Goal: Check status: Check status

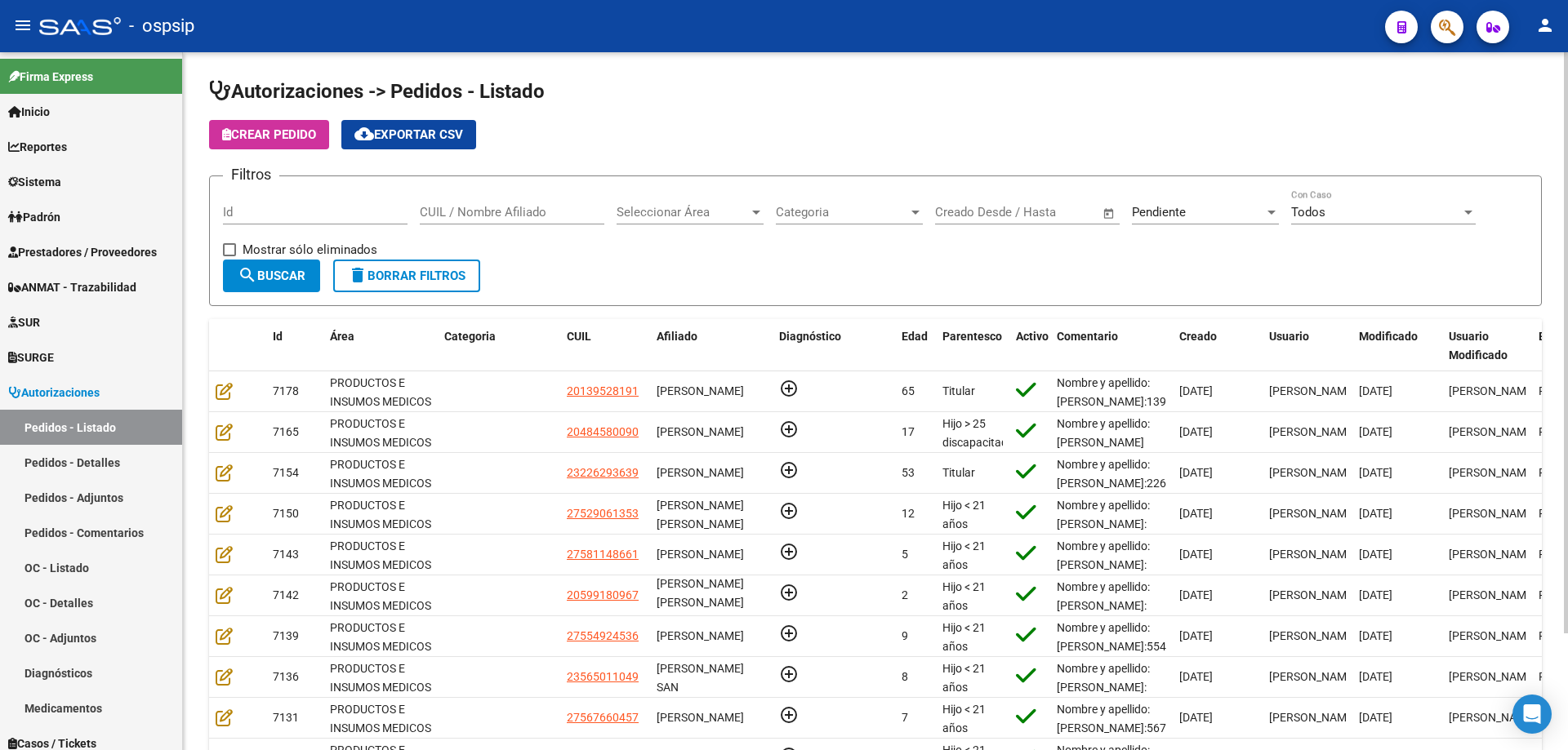
click at [495, 207] on input "CUIL / Nombre Afiliado" at bounding box center [512, 212] width 184 height 15
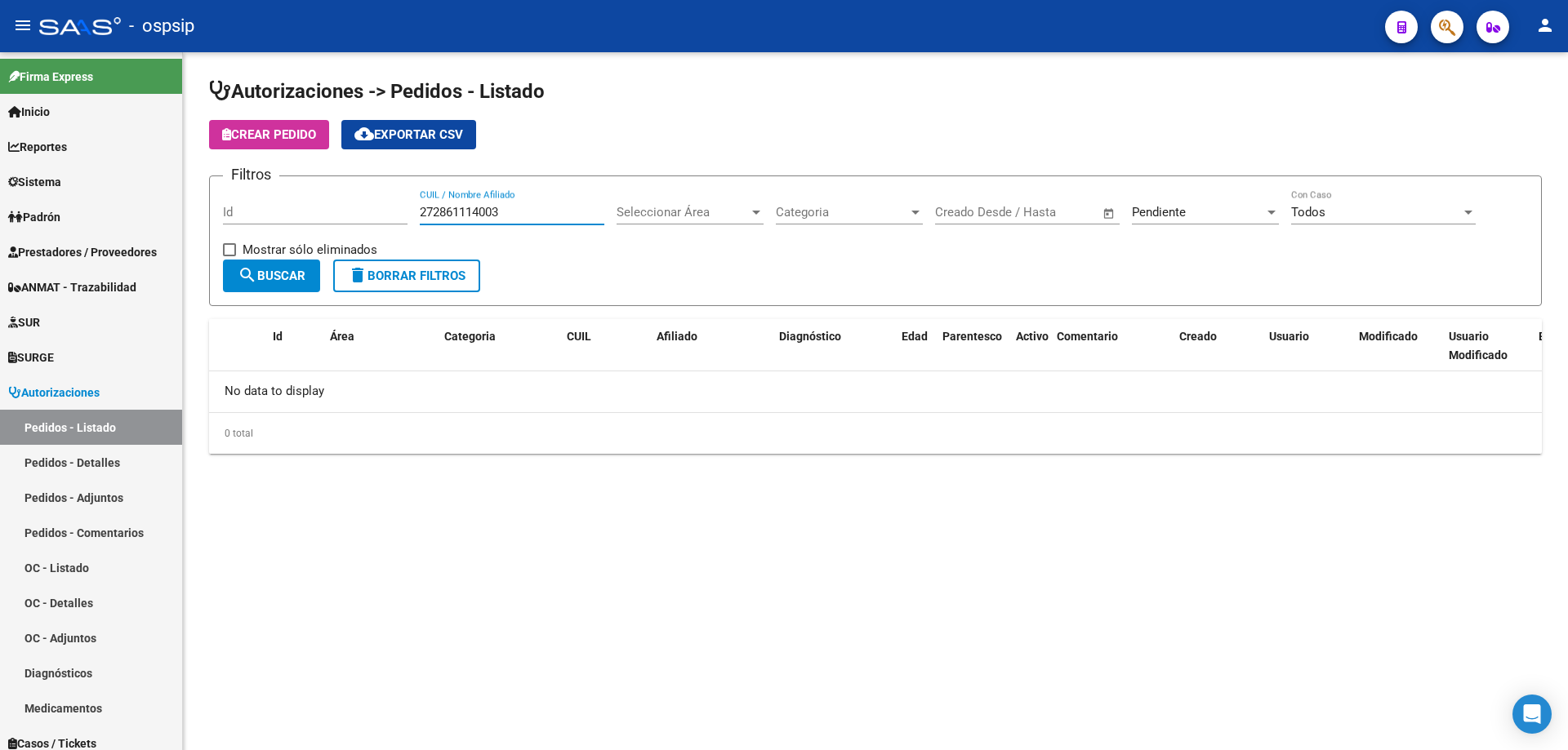
type input "272861114003"
click at [1156, 211] on span "Pendiente" at bounding box center [1158, 212] width 54 height 15
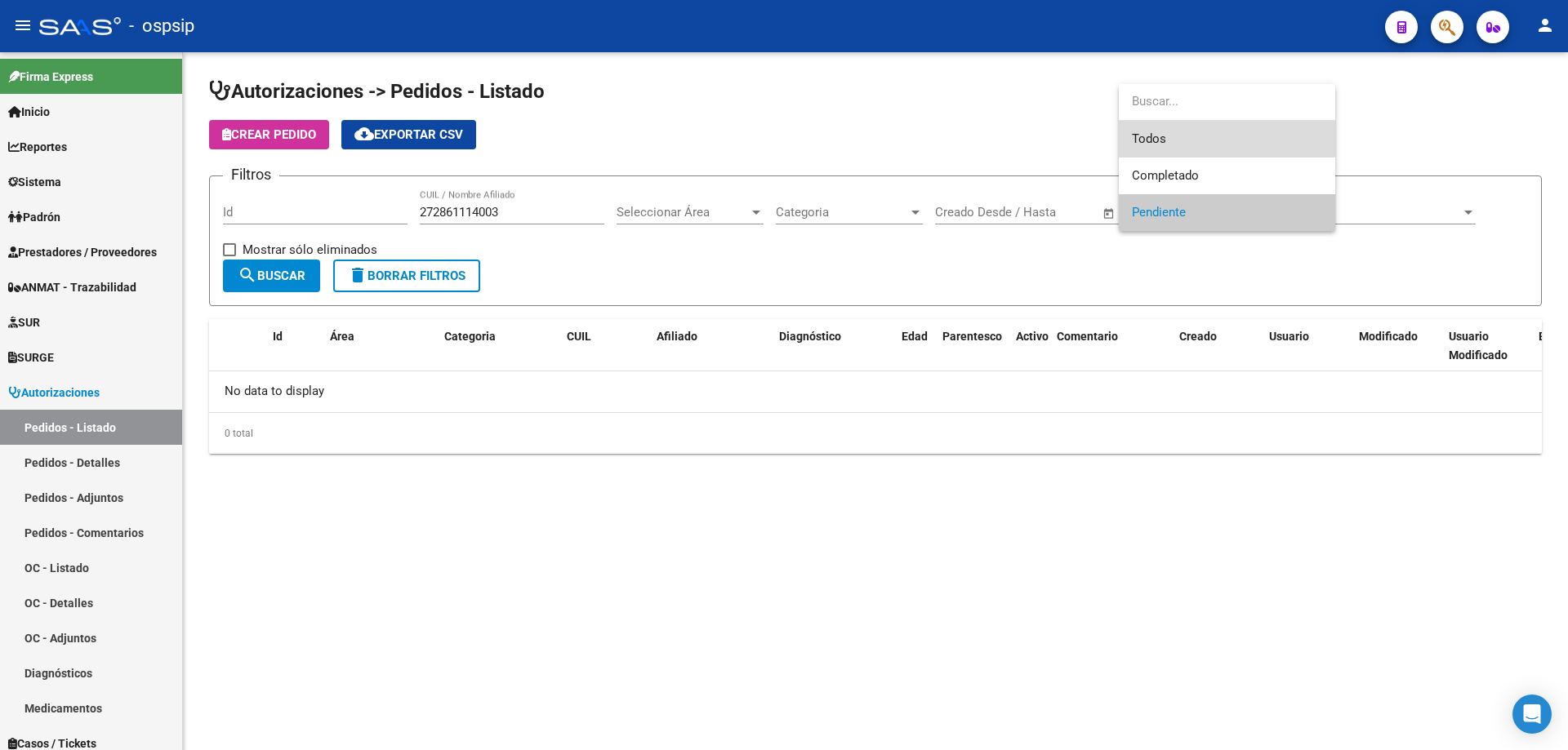
click at [1147, 131] on span "Todos" at bounding box center [1226, 138] width 190 height 36
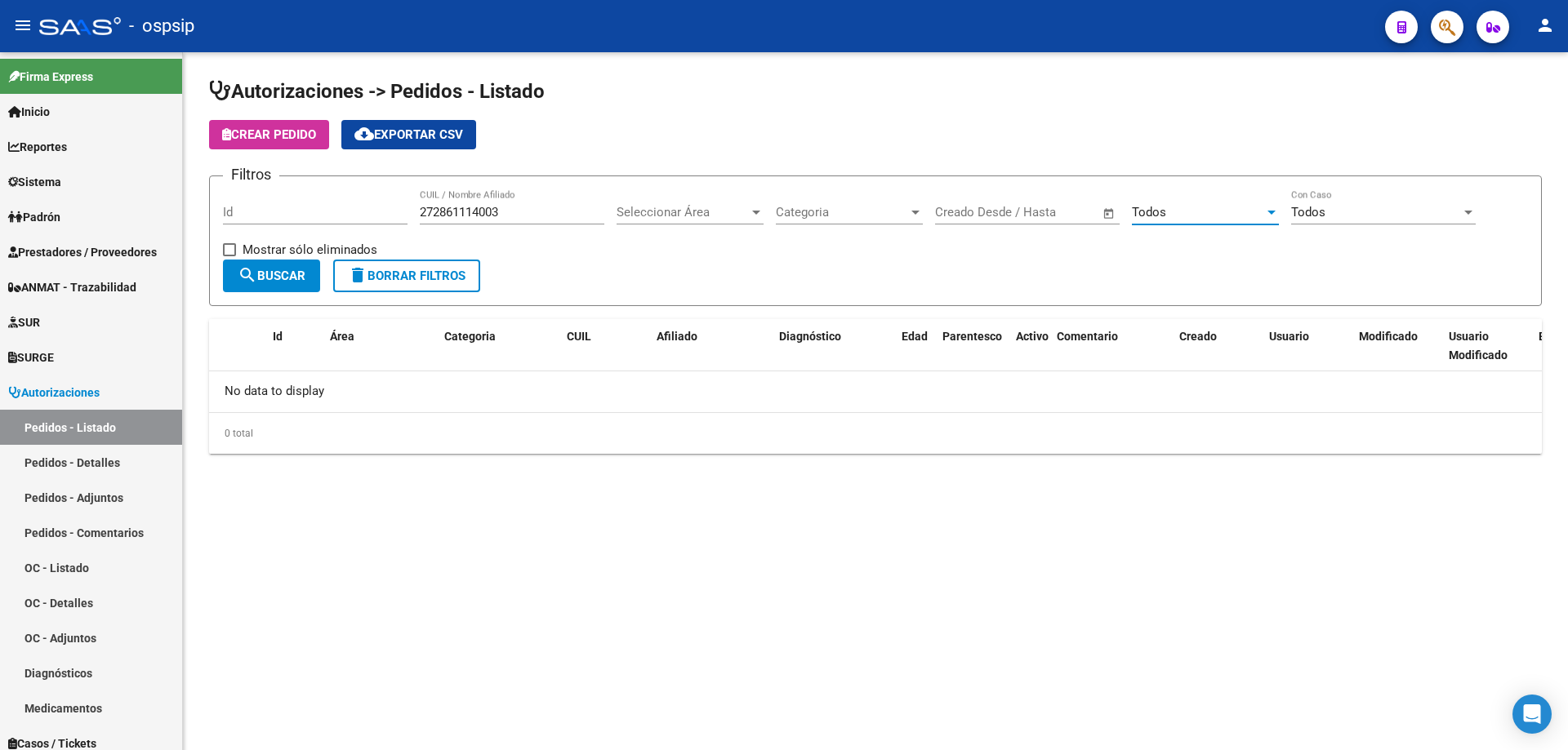
click at [248, 270] on mat-icon "search" at bounding box center [247, 275] width 19 height 19
click at [284, 277] on span "search Buscar" at bounding box center [271, 275] width 68 height 15
click at [1436, 36] on button "button" at bounding box center [1447, 27] width 33 height 33
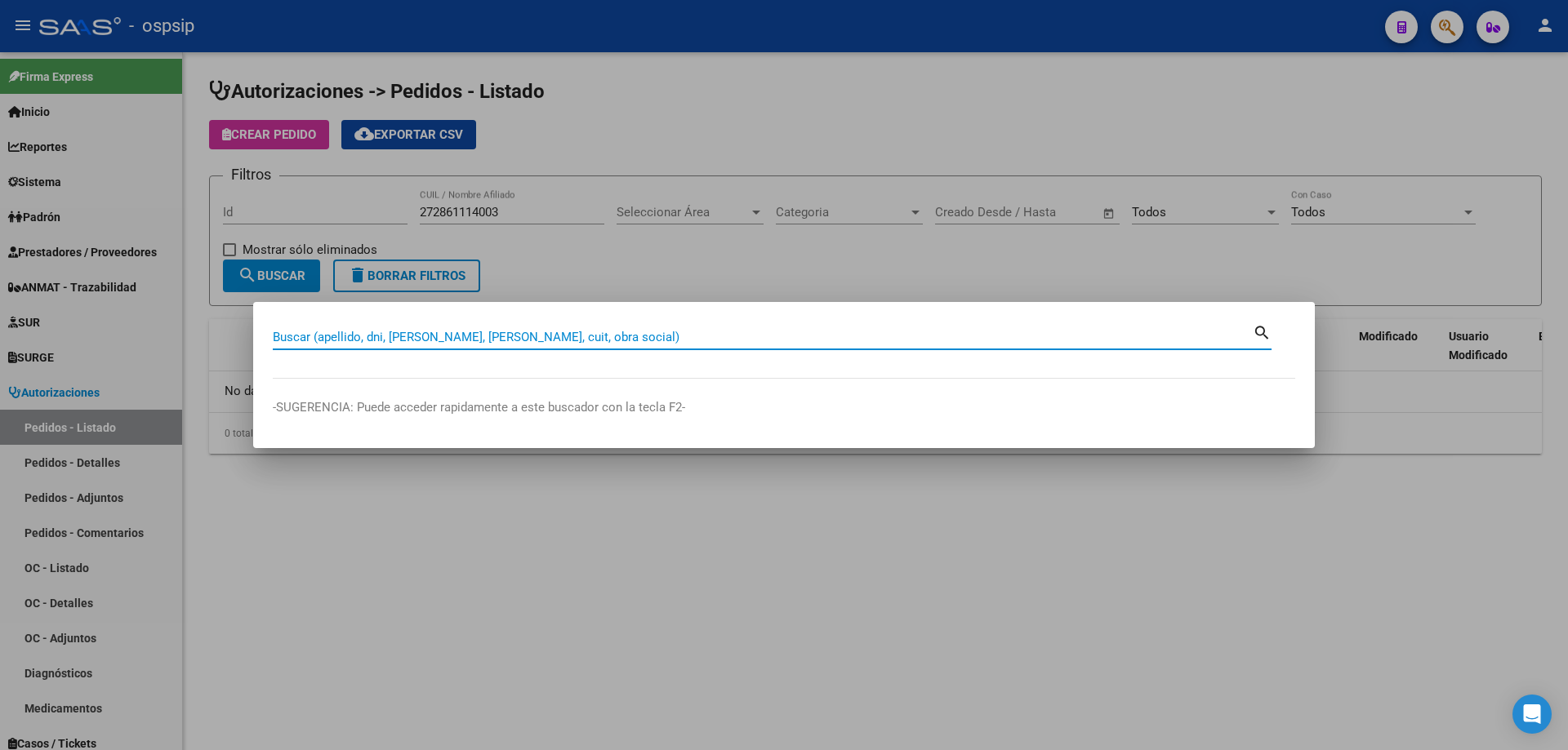
click at [408, 342] on input "Buscar (apellido, dni, [PERSON_NAME], [PERSON_NAME], cuit, obra social)" at bounding box center [762, 337] width 980 height 15
type input "28611140"
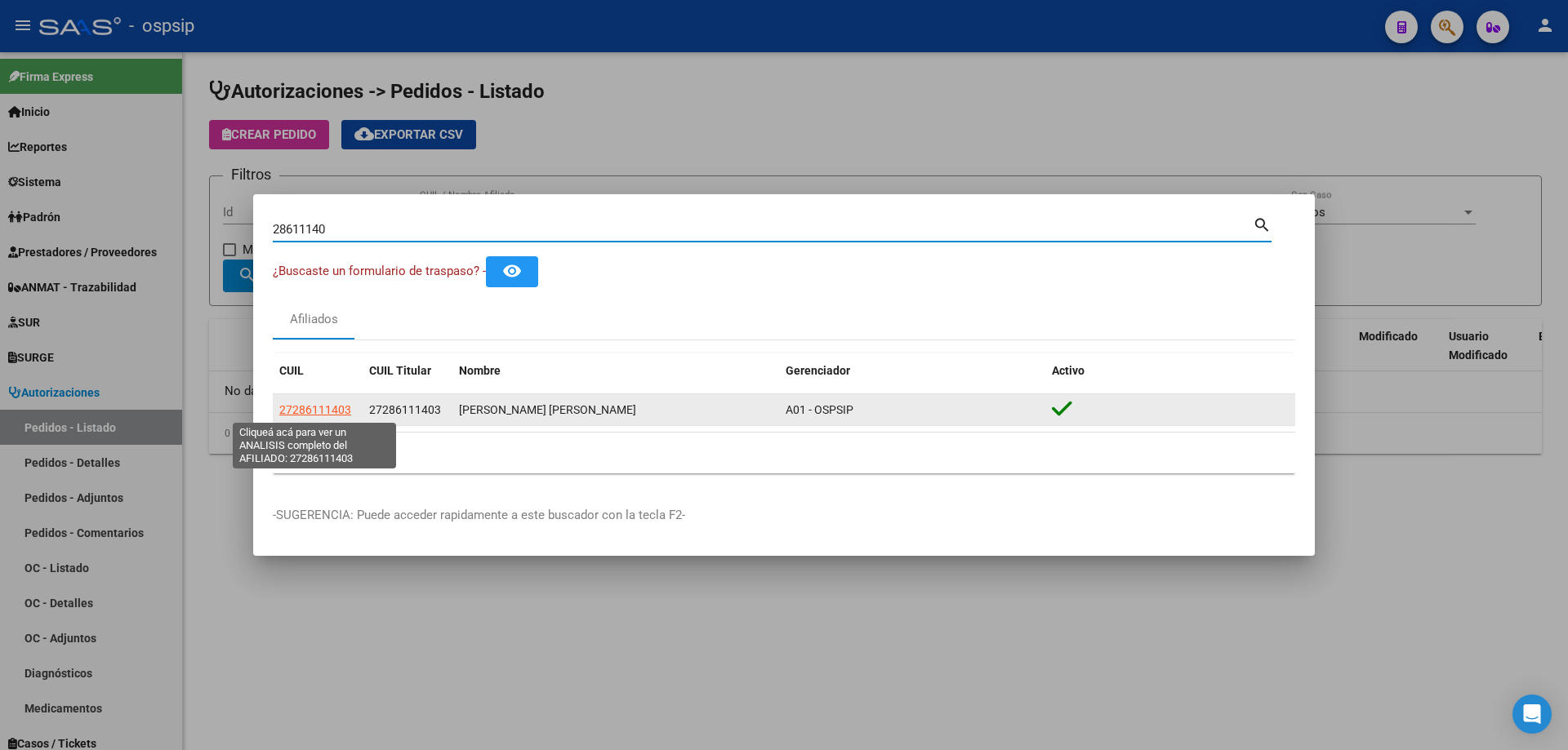
click at [328, 410] on span "27286111403" at bounding box center [314, 410] width 72 height 13
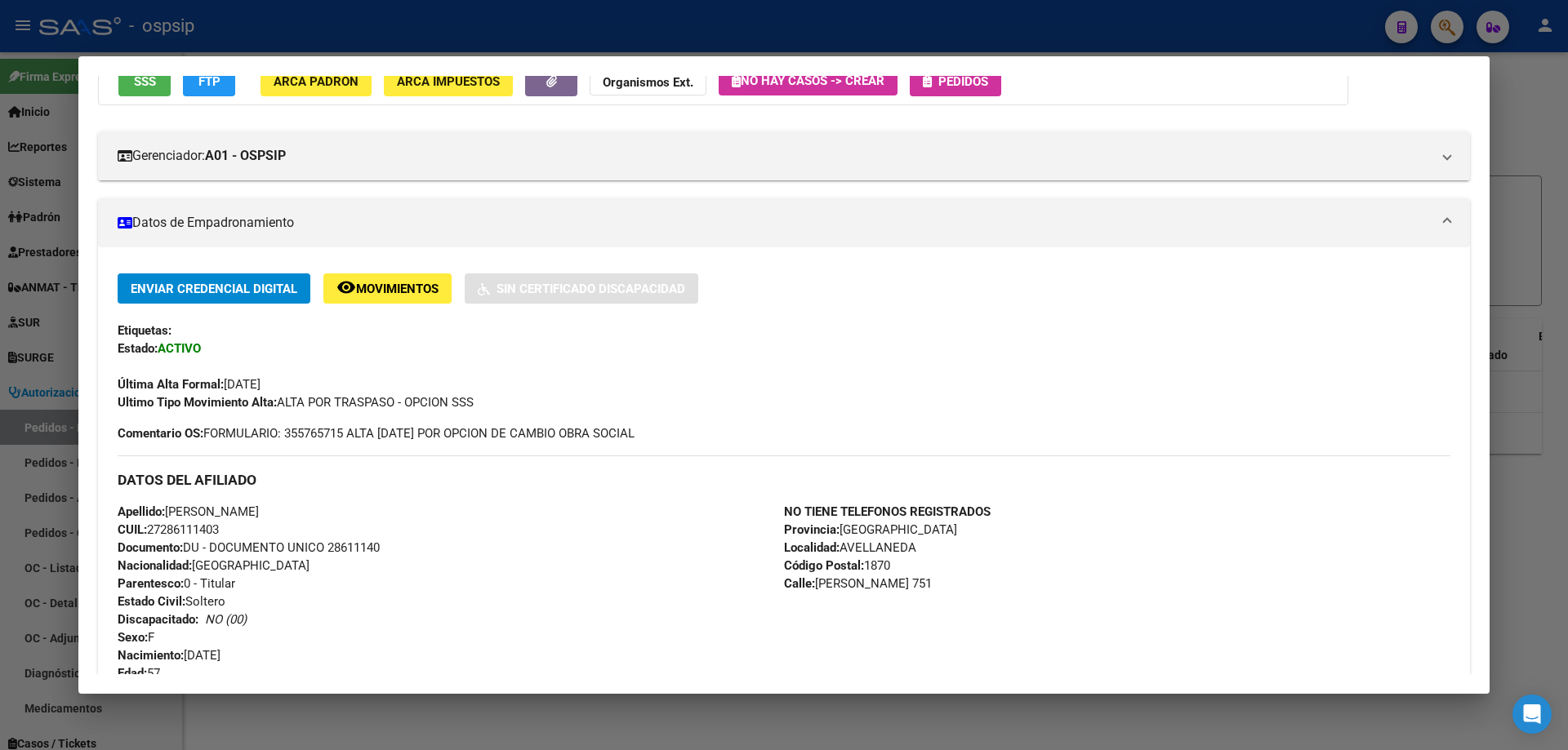
scroll to position [163, 0]
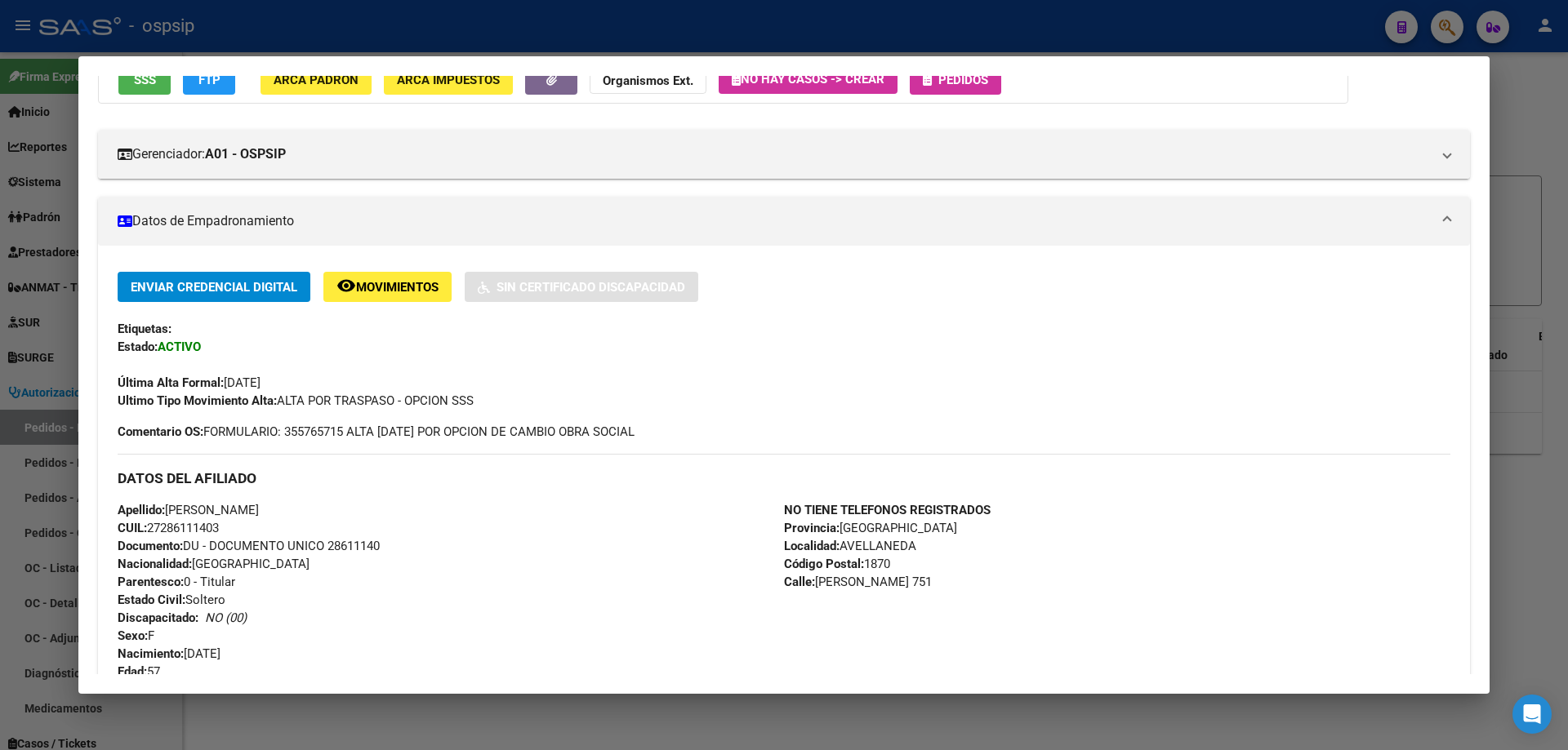
drag, startPoint x: 227, startPoint y: 529, endPoint x: 151, endPoint y: 528, distance: 76.0
click at [151, 528] on div "Apellido: [PERSON_NAME]: 27286111403 Documento: DU - DOCUMENTO UNICO 28611140 N…" at bounding box center [451, 591] width 666 height 180
copy span "27286111403"
click at [773, 42] on div at bounding box center [784, 375] width 1568 height 750
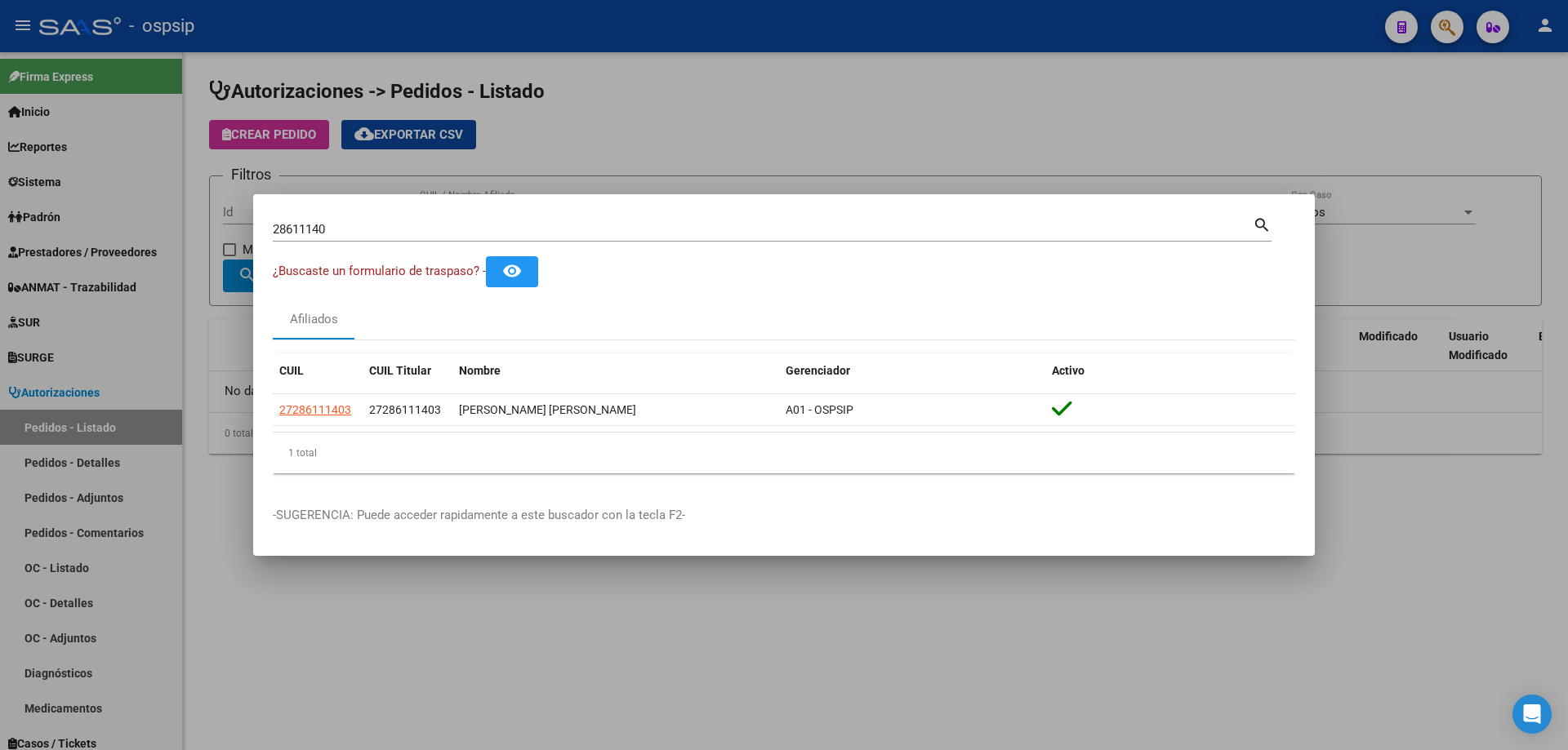
click at [764, 50] on div at bounding box center [784, 375] width 1568 height 750
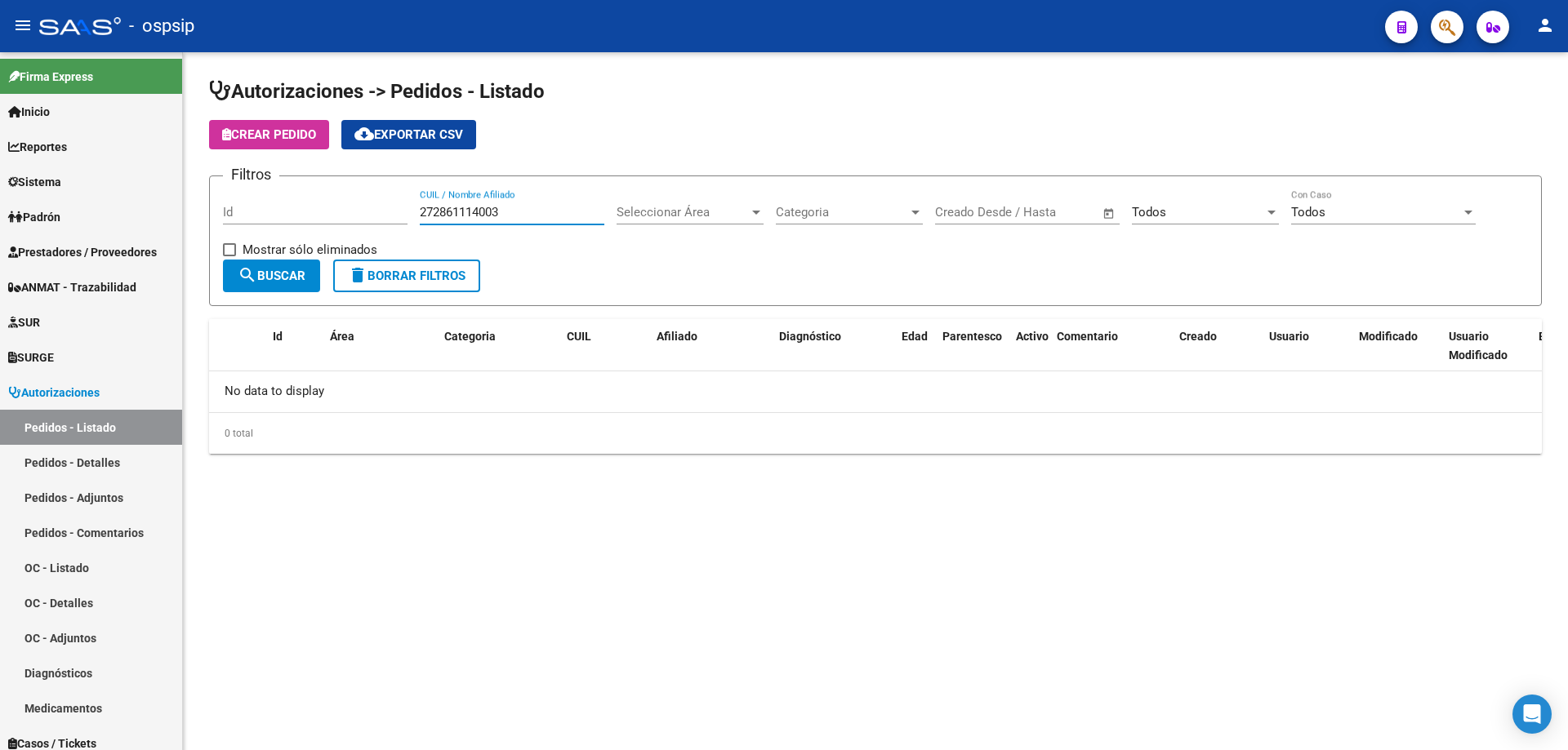
drag, startPoint x: 526, startPoint y: 214, endPoint x: 400, endPoint y: 203, distance: 126.5
click at [402, 205] on div "Filtros Id 272861114003 CUIL / Nombre Afiliado Seleccionar Área Seleccionar Áre…" at bounding box center [876, 224] width 1305 height 70
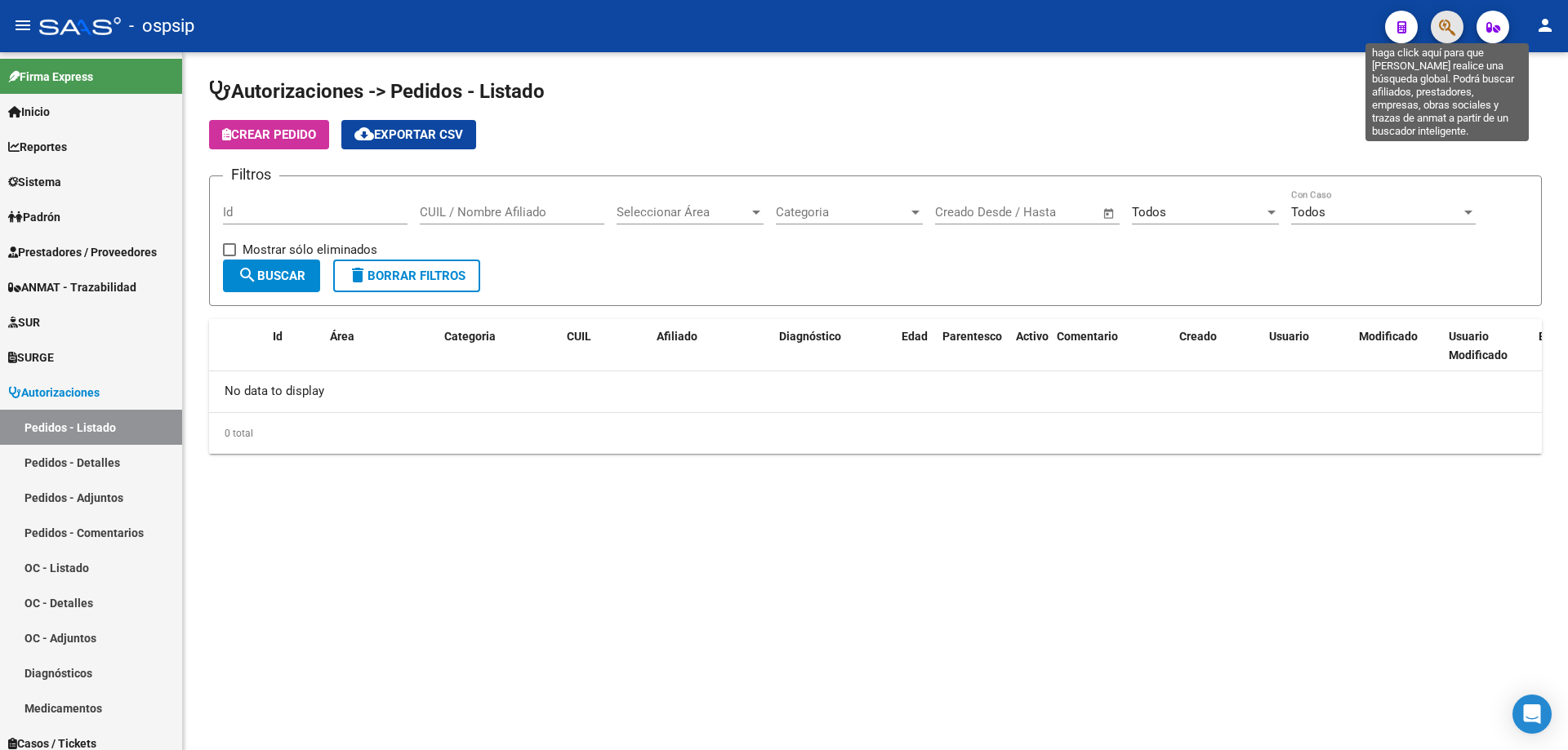
click at [1454, 31] on icon "button" at bounding box center [1447, 27] width 16 height 19
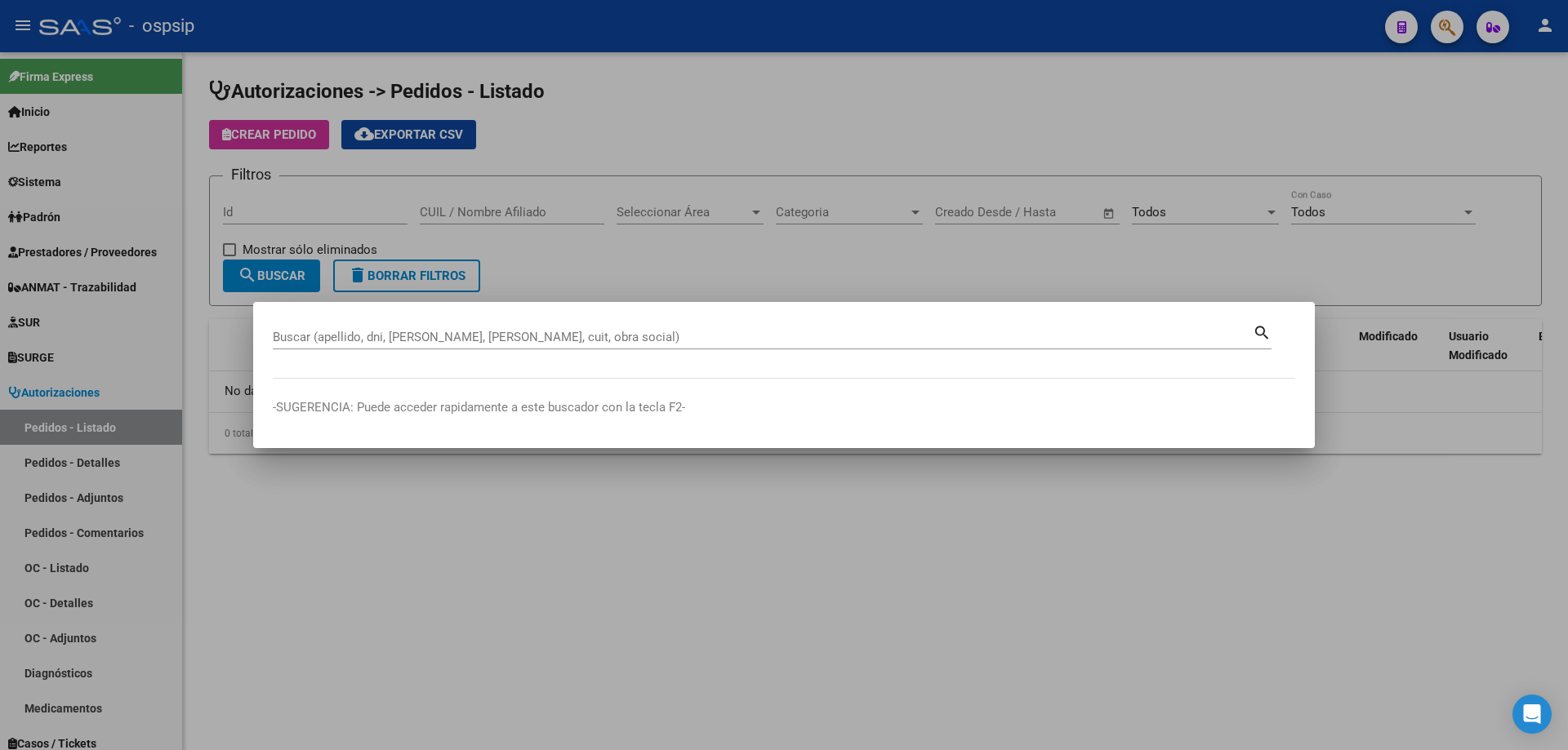
click at [512, 222] on div at bounding box center [784, 375] width 1568 height 750
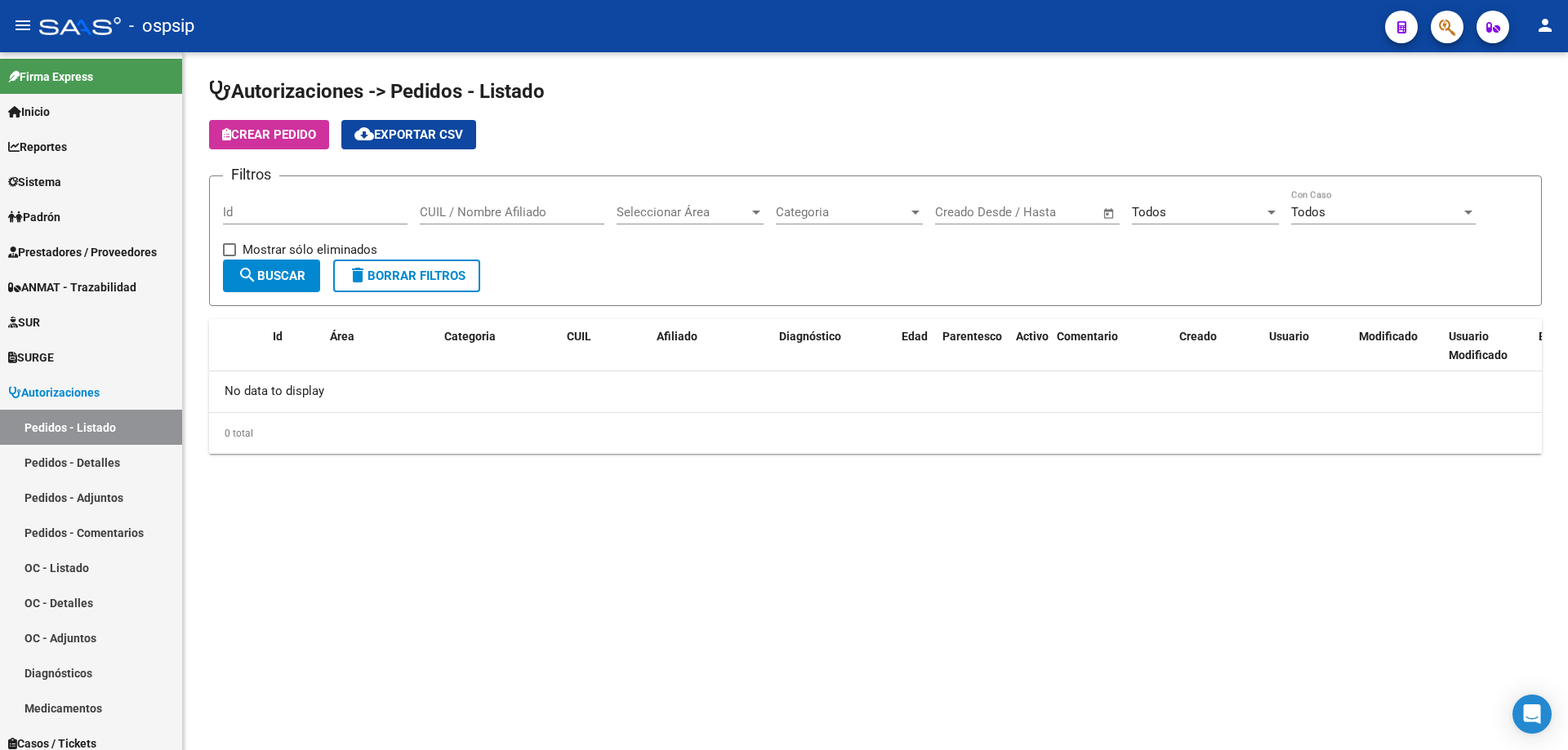
click at [482, 207] on input "CUIL / Nombre Afiliado" at bounding box center [512, 212] width 184 height 15
paste input "27286111403"
type input "27286111403"
click at [278, 274] on span "search Buscar" at bounding box center [271, 275] width 68 height 15
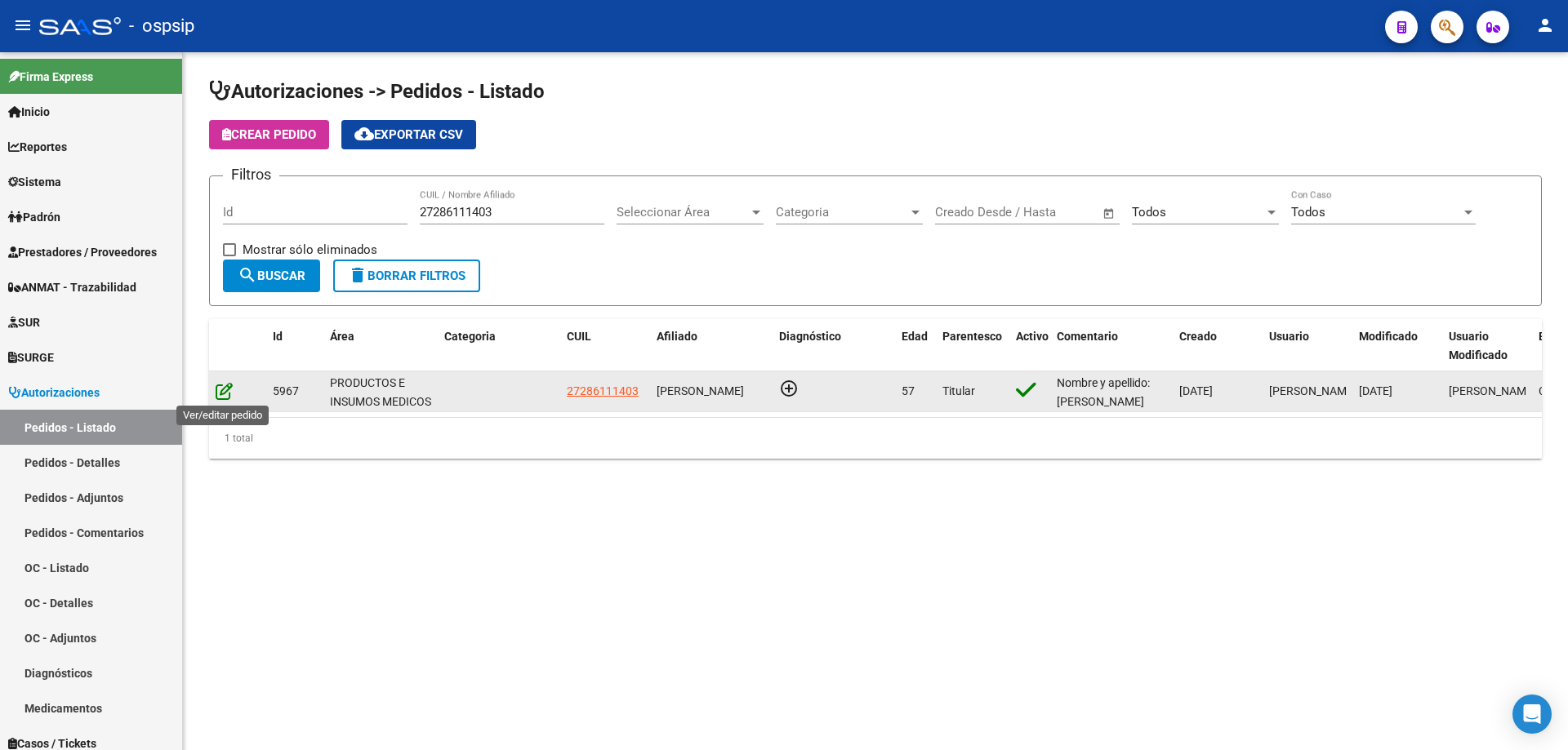
click at [225, 393] on icon at bounding box center [223, 391] width 17 height 18
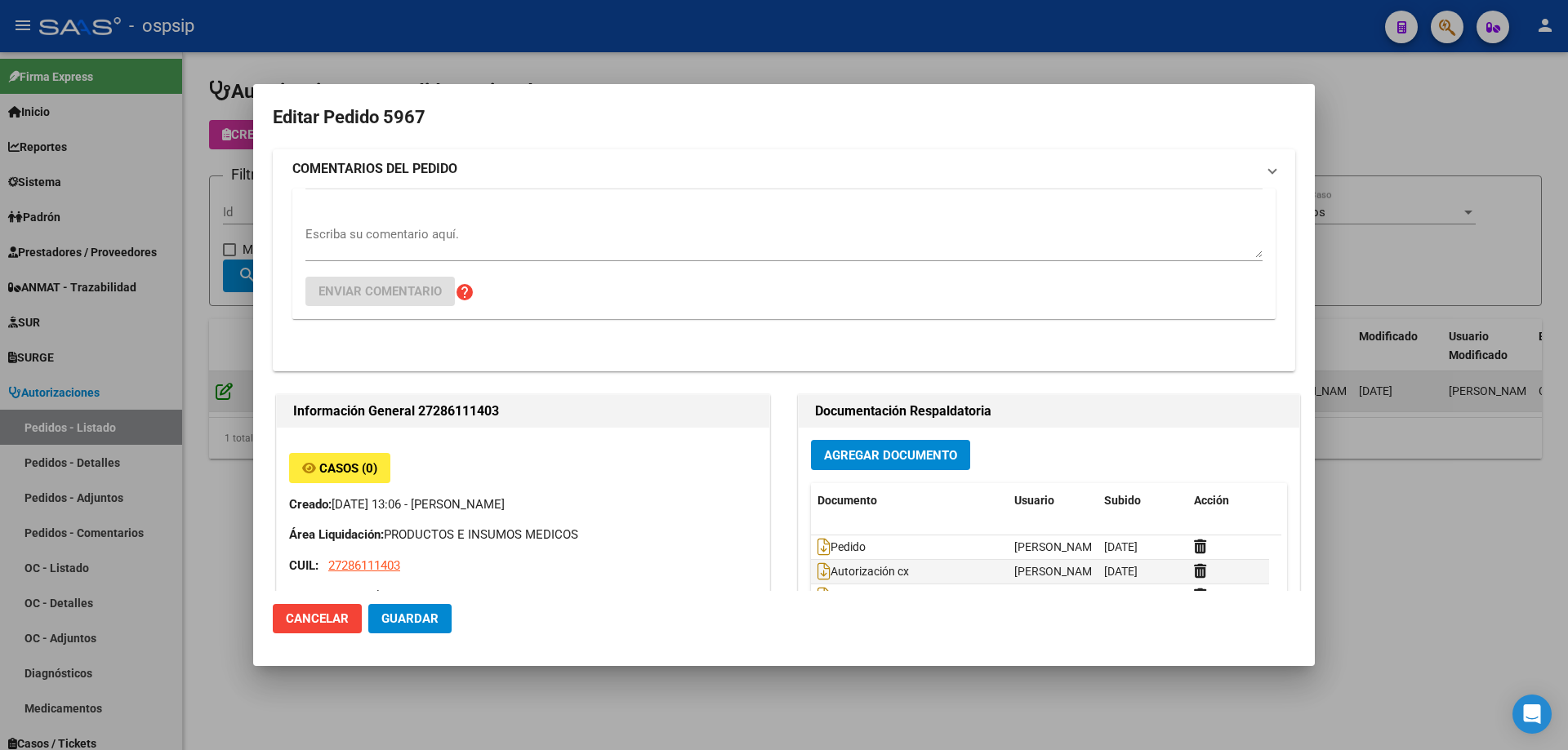
type input "[GEOGRAPHIC_DATA], [GEOGRAPHIC_DATA], [PERSON_NAME] 751"
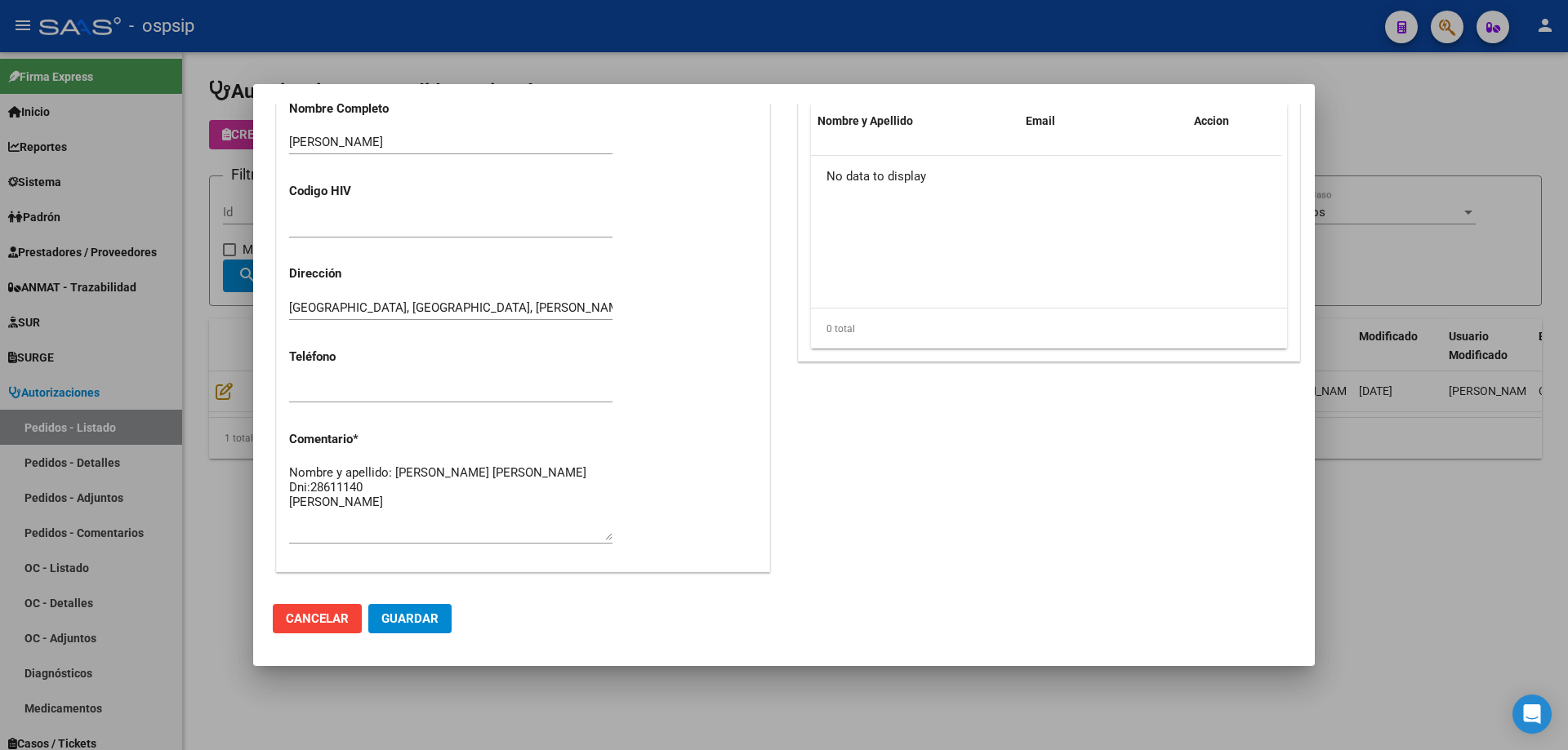
scroll to position [734, 0]
